Goal: Task Accomplishment & Management: Complete application form

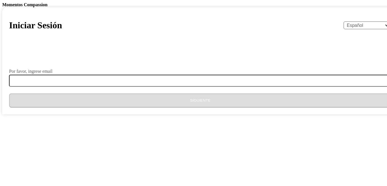
select select "es"
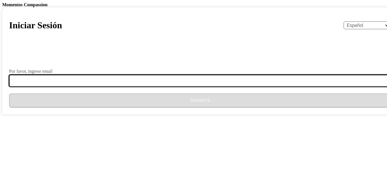
click at [139, 87] on input "Por favor, ingrese email" at bounding box center [204, 81] width 390 height 12
click at [149, 87] on input "Por favor, ingrese email" at bounding box center [204, 81] width 390 height 12
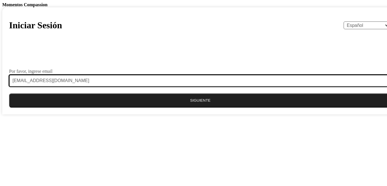
type input "[EMAIL_ADDRESS][DOMAIN_NAME]"
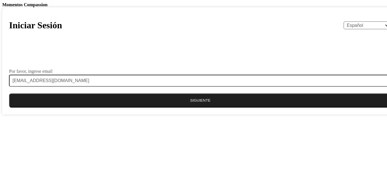
click at [195, 108] on button "Siguiente" at bounding box center [200, 101] width 383 height 14
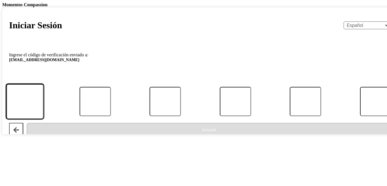
click at [44, 119] on input "Código" at bounding box center [24, 101] width 37 height 35
type input "8"
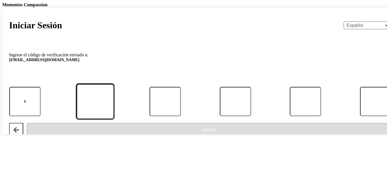
type input "6"
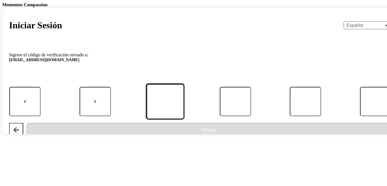
type input "9"
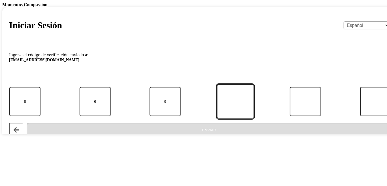
type input "9"
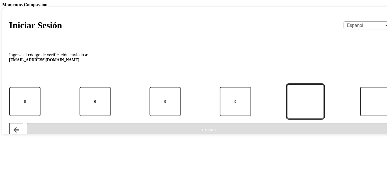
type input "9"
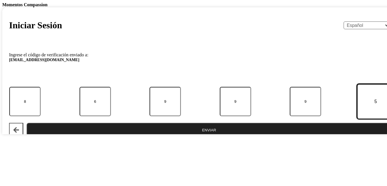
type input "5"
click at [214, 137] on button "Enviar" at bounding box center [209, 130] width 365 height 14
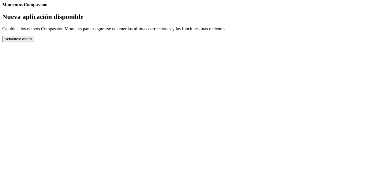
click at [34, 42] on button "Actualizar ahora" at bounding box center [18, 39] width 32 height 6
